Goal: Information Seeking & Learning: Learn about a topic

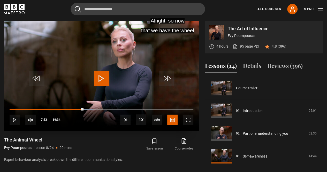
scroll to position [159, 0]
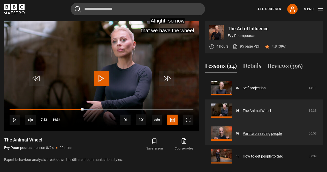
click at [269, 131] on link "Part two: reading people" at bounding box center [262, 133] width 39 height 5
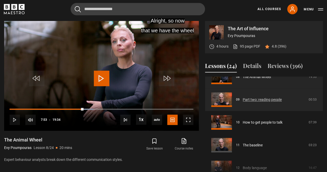
scroll to position [197, 0]
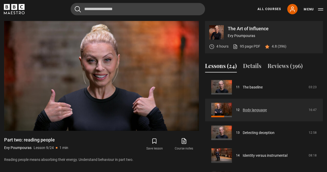
click at [256, 111] on link "Body language" at bounding box center [255, 109] width 24 height 5
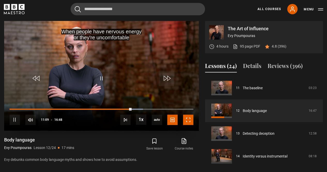
click at [188, 119] on span "Video Player" at bounding box center [188, 120] width 10 height 10
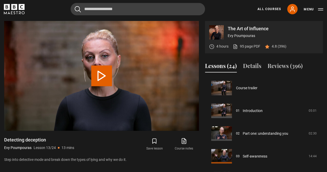
scroll to position [273, 0]
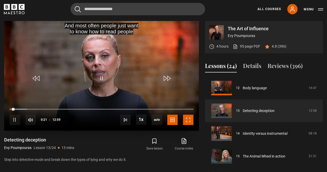
click at [189, 121] on span "Video Player" at bounding box center [188, 120] width 10 height 10
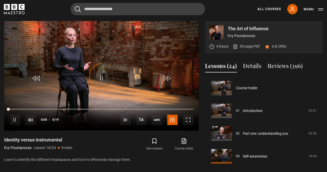
scroll to position [296, 0]
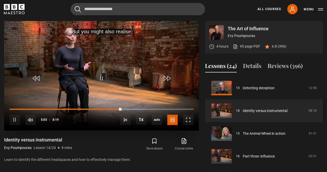
click at [93, 93] on video "Video Player" at bounding box center [101, 76] width 195 height 110
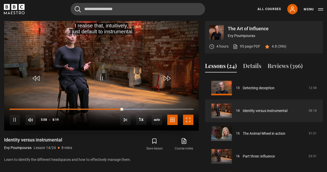
click at [187, 117] on span "Video Player" at bounding box center [188, 120] width 10 height 10
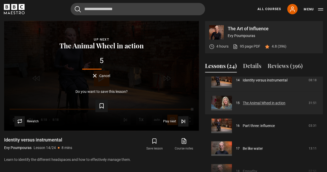
scroll to position [327, 0]
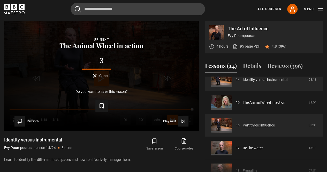
click at [251, 126] on link "Part three: influence" at bounding box center [259, 125] width 32 height 5
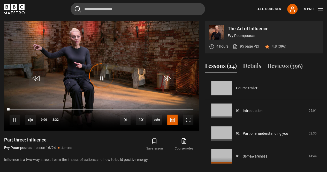
scroll to position [341, 0]
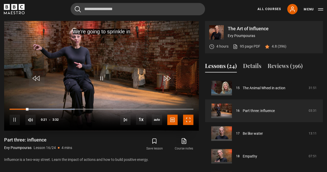
click at [190, 119] on span "Video Player" at bounding box center [188, 120] width 10 height 10
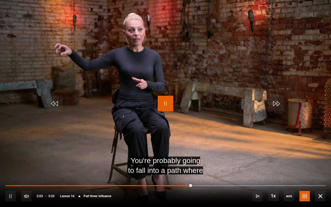
click at [169, 108] on span "Video Player" at bounding box center [166, 104] width 16 height 16
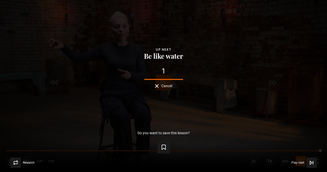
scroll to position [390, 0]
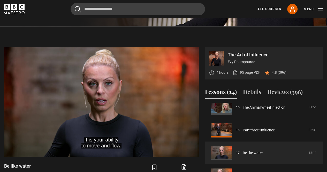
scroll to position [328, 0]
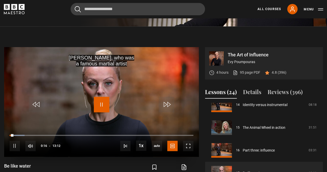
click at [99, 105] on span "Video Player" at bounding box center [102, 105] width 16 height 16
click at [102, 107] on span "Video Player" at bounding box center [102, 105] width 16 height 16
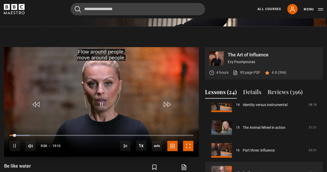
click at [187, 146] on span "Video Player" at bounding box center [188, 146] width 10 height 10
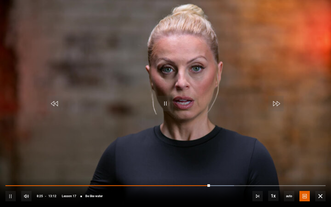
click at [208, 69] on video "Video Player" at bounding box center [165, 103] width 331 height 207
click at [164, 100] on span "Video Player" at bounding box center [166, 104] width 16 height 16
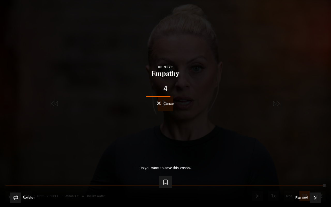
click at [158, 102] on button "Cancel" at bounding box center [165, 103] width 17 height 4
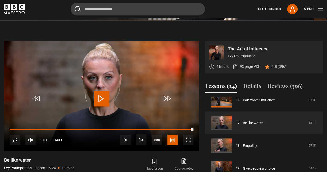
scroll to position [194, 0]
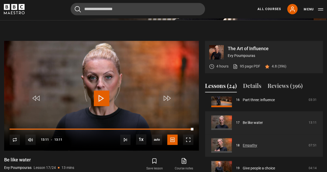
click at [243, 145] on link "Empathy" at bounding box center [250, 145] width 14 height 5
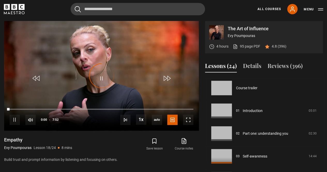
scroll to position [387, 0]
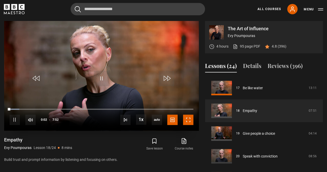
click at [188, 123] on span "Video Player" at bounding box center [188, 120] width 10 height 10
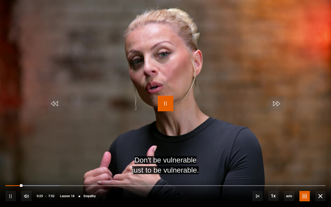
click at [166, 102] on span "Video Player" at bounding box center [166, 104] width 16 height 16
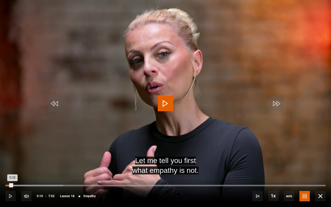
click at [12, 172] on div "0:10" at bounding box center [8, 186] width 7 height 2
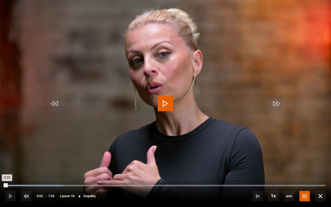
click at [7, 172] on div "Loaded : 18.03% 0:02 0:10" at bounding box center [165, 186] width 320 height 2
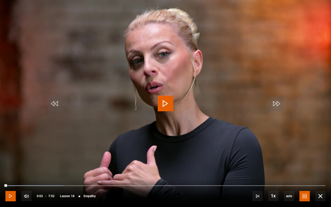
click at [10, 172] on span "Video Player" at bounding box center [10, 196] width 10 height 10
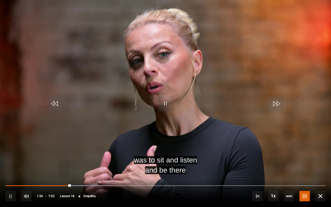
click at [97, 97] on video "Video Player" at bounding box center [165, 103] width 331 height 207
click at [168, 101] on span "Video Player" at bounding box center [166, 104] width 16 height 16
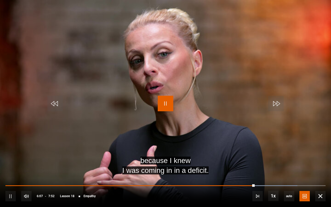
click at [163, 105] on span "Video Player" at bounding box center [166, 104] width 16 height 16
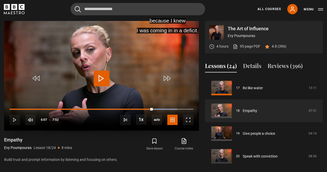
click at [99, 83] on span "Video Player" at bounding box center [102, 79] width 16 height 16
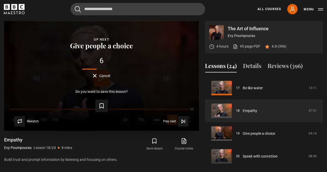
click at [95, 74] on button "Cancel" at bounding box center [101, 76] width 17 height 4
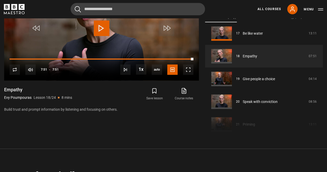
scroll to position [264, 0]
